Goal: Transaction & Acquisition: Purchase product/service

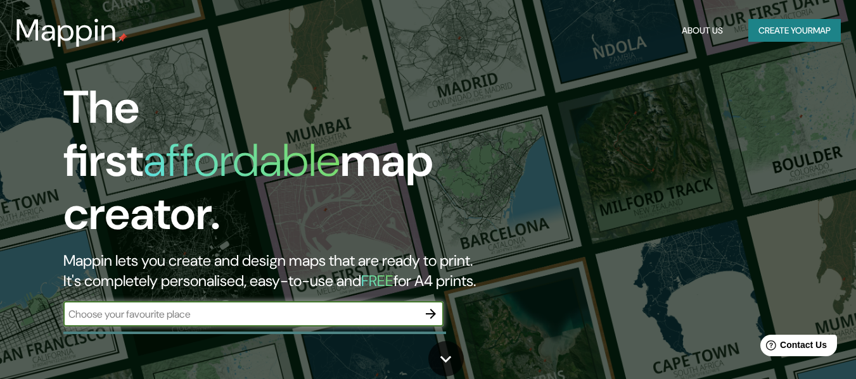
click at [117, 307] on input "text" at bounding box center [240, 314] width 355 height 15
type input "azapampa, chilca, [GEOGRAPHIC_DATA]"
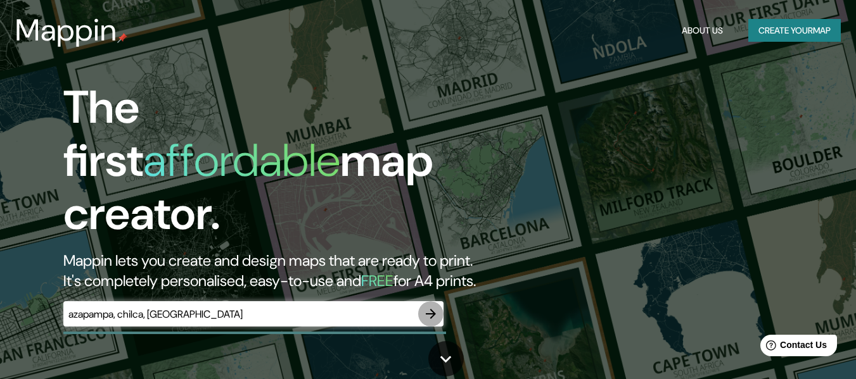
click at [431, 309] on icon "button" at bounding box center [431, 314] width 10 height 10
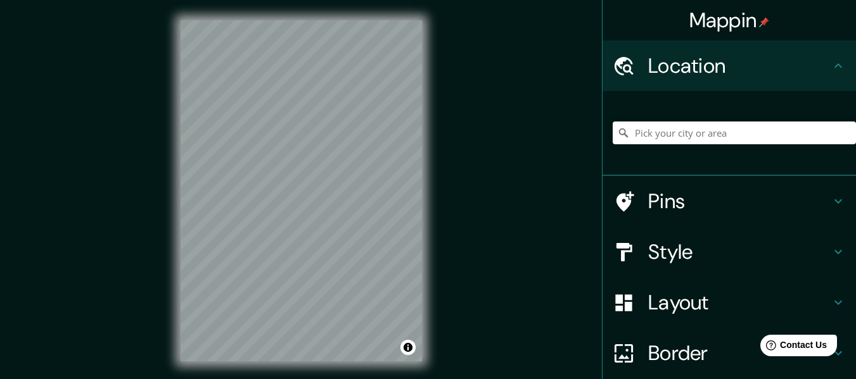
click at [276, 379] on html "Mappin Location Pins Style Layout Border Choose a border. Hint : you can make l…" at bounding box center [428, 189] width 856 height 379
click at [191, 18] on div "© Mapbox © OpenStreetMap Improve this map" at bounding box center [301, 191] width 282 height 382
drag, startPoint x: 139, startPoint y: 122, endPoint x: 167, endPoint y: 122, distance: 27.9
click at [167, 122] on div "Mappin Location Pins Style Layout Border Choose a border. Hint : you can make l…" at bounding box center [428, 201] width 856 height 402
click at [306, 379] on html "Mappin Location Pins Style Layout Border Choose a border. Hint : you can make l…" at bounding box center [428, 189] width 856 height 379
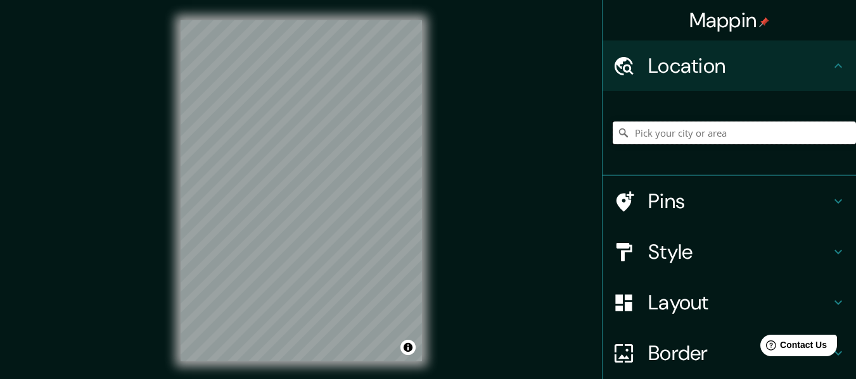
click at [721, 134] on input "Pick your city or area" at bounding box center [734, 133] width 243 height 23
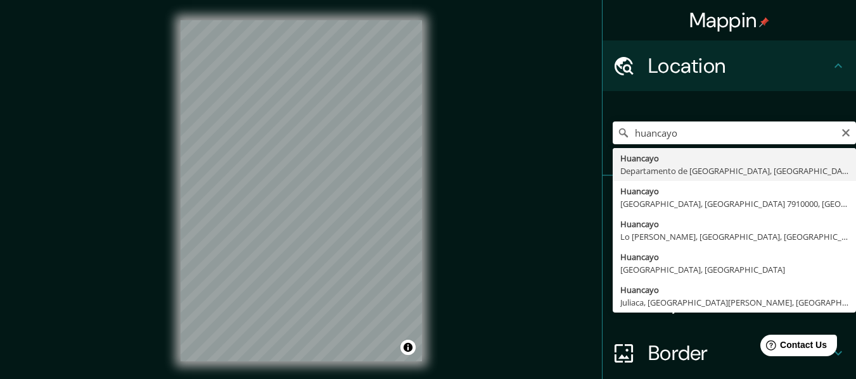
type input "Huancayo, [GEOGRAPHIC_DATA], [GEOGRAPHIC_DATA]"
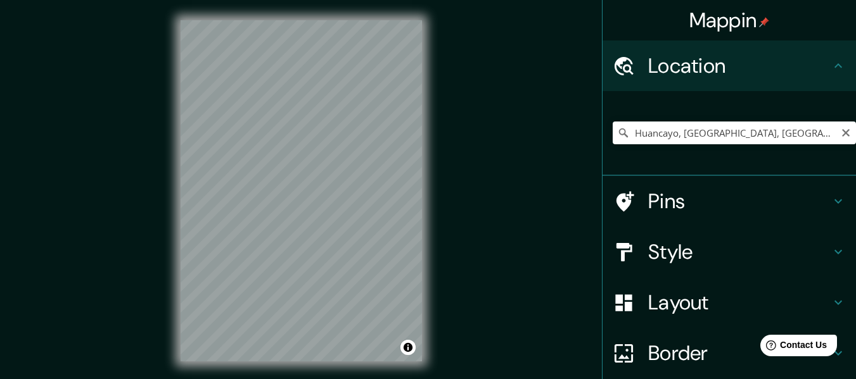
click at [321, 379] on html "Mappin Location [GEOGRAPHIC_DATA], [GEOGRAPHIC_DATA], [GEOGRAPHIC_DATA] [GEOGRA…" at bounding box center [428, 189] width 856 height 379
click at [379, 379] on html "Mappin Location [GEOGRAPHIC_DATA], [GEOGRAPHIC_DATA], [GEOGRAPHIC_DATA] [GEOGRA…" at bounding box center [428, 189] width 856 height 379
